Goal: Task Accomplishment & Management: Manage account settings

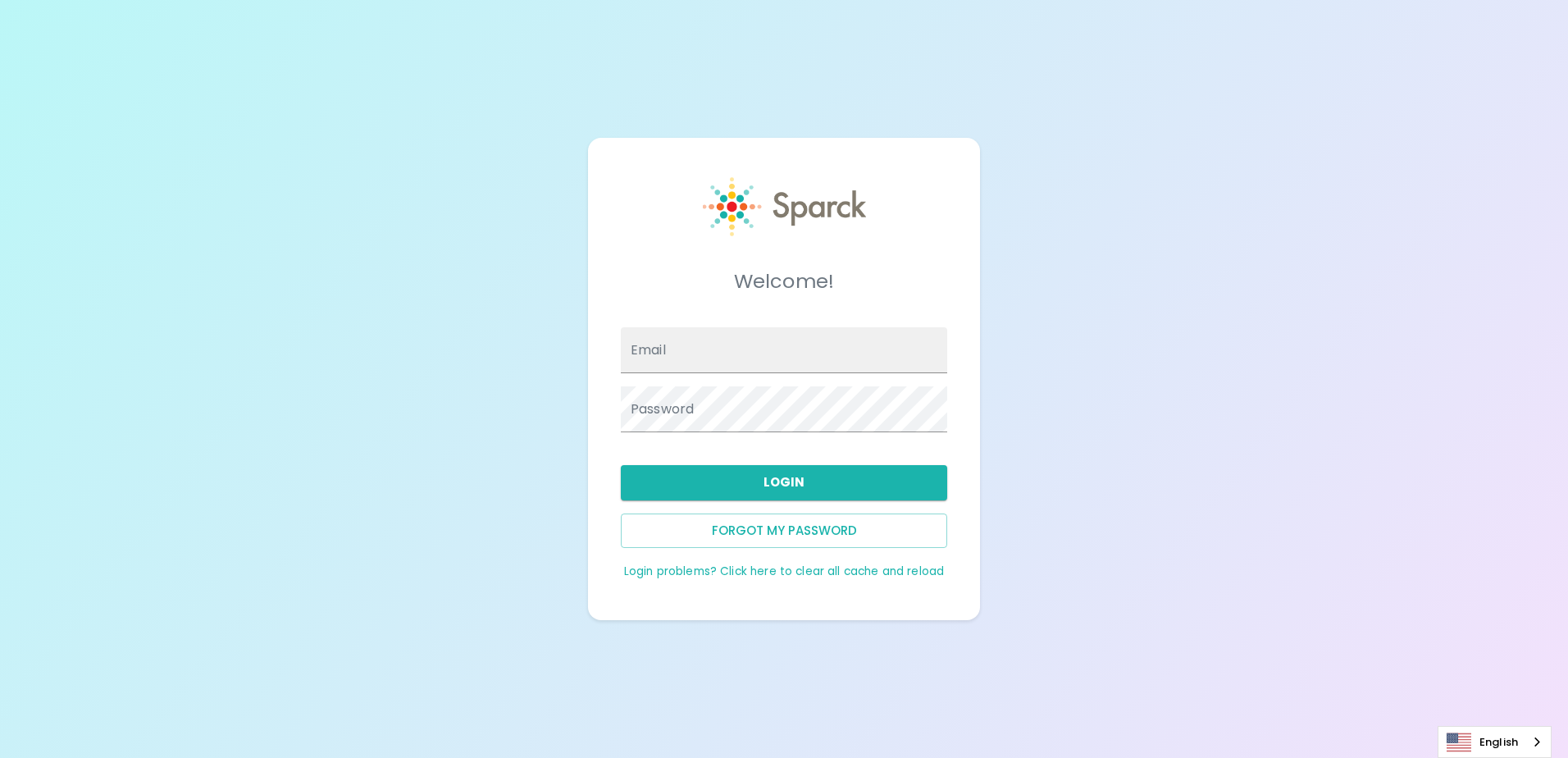
type input "[EMAIL_ADDRESS][DOMAIN_NAME]"
click at [758, 488] on button "Login" at bounding box center [784, 482] width 326 height 34
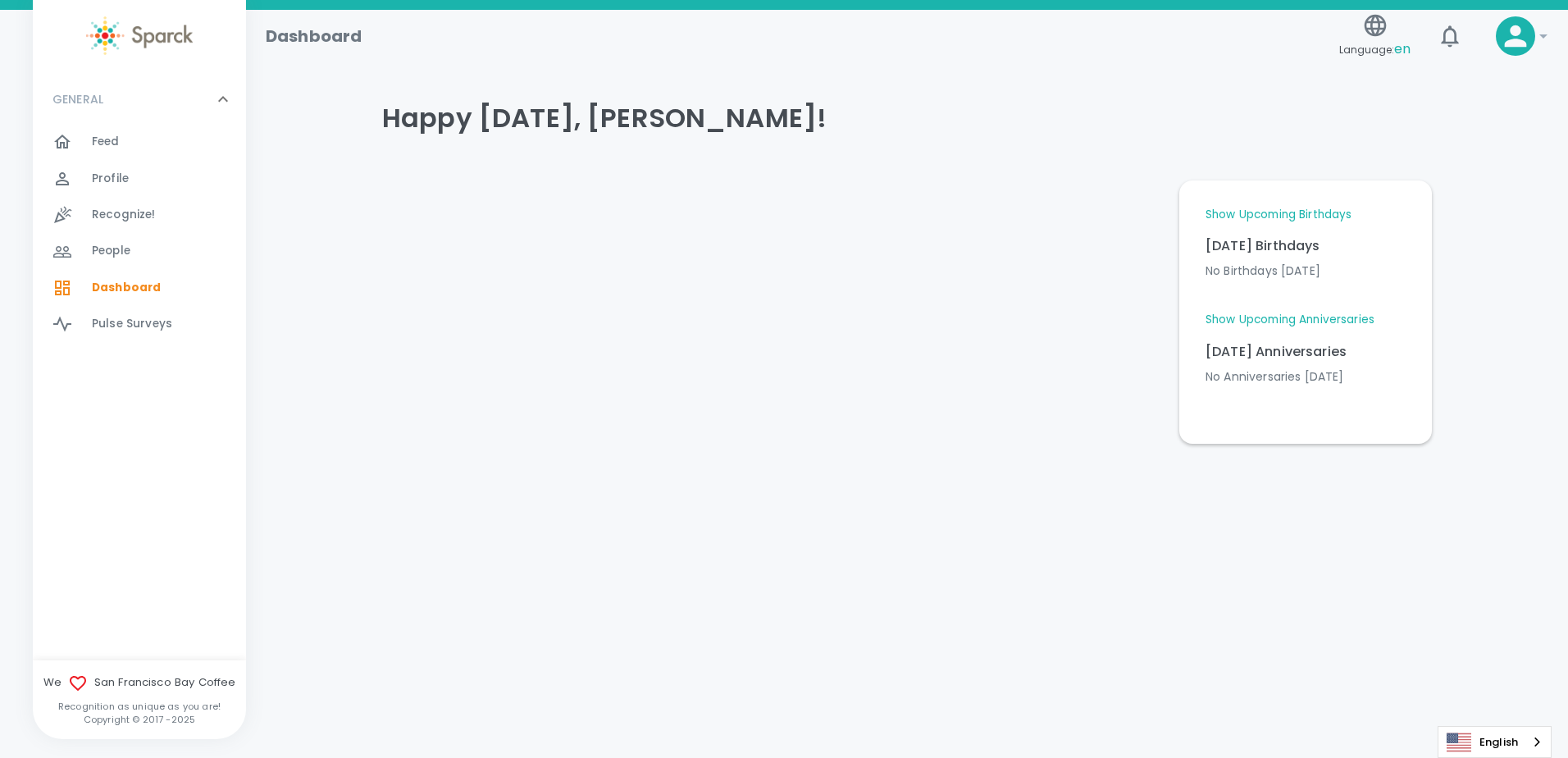
click at [523, 418] on div at bounding box center [767, 305] width 797 height 276
